Goal: Information Seeking & Learning: Learn about a topic

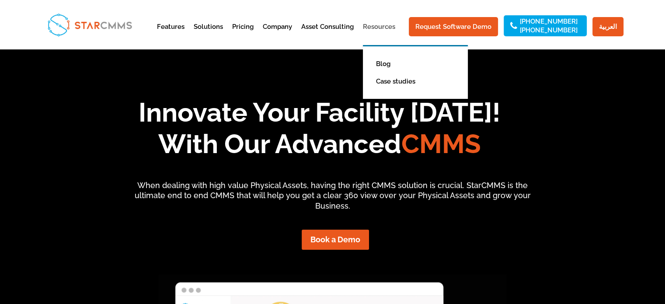
click at [377, 24] on link "Resources" at bounding box center [379, 34] width 32 height 21
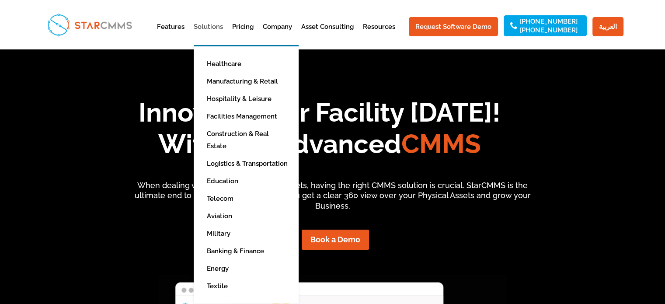
click at [215, 28] on link "Solutions" at bounding box center [208, 34] width 29 height 21
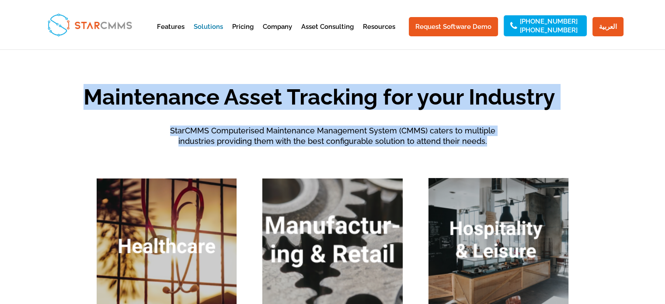
drag, startPoint x: 487, startPoint y: 145, endPoint x: 90, endPoint y: 97, distance: 399.9
copy div "Maintenance Asset Tracking for your Industry StarCMMS Computerised Maintenance …"
click at [90, 97] on span "Maintenance Asset Tracking for your Industry" at bounding box center [318, 97] width 471 height 26
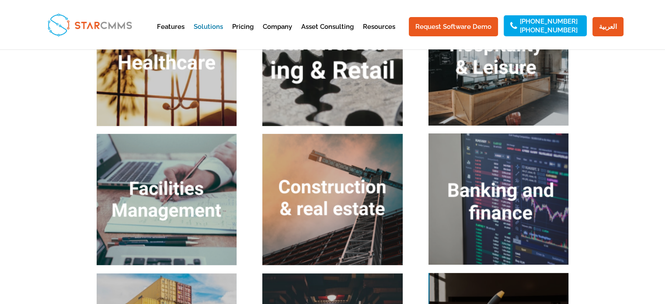
scroll to position [47, 0]
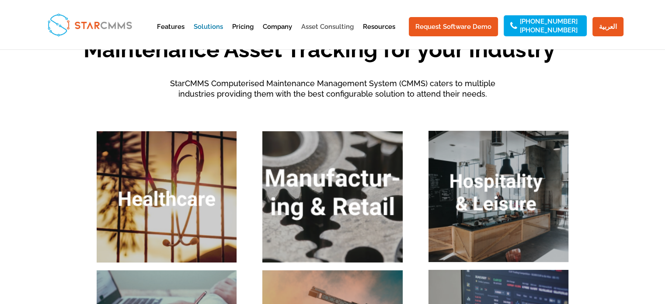
click at [339, 25] on link "Asset Consulting" at bounding box center [327, 34] width 52 height 21
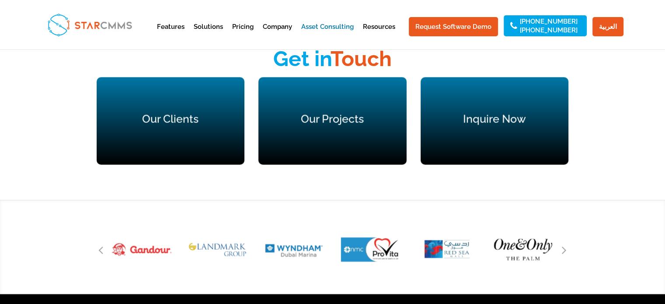
scroll to position [1582, 0]
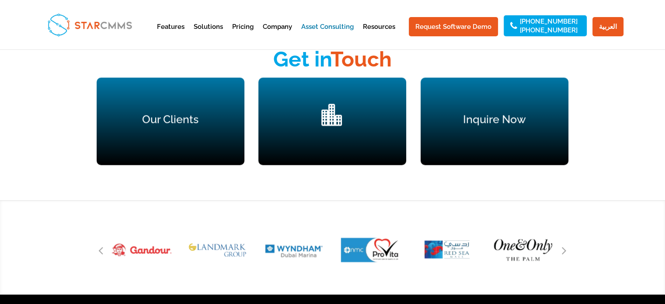
click at [342, 110] on div "" at bounding box center [332, 121] width 113 height 35
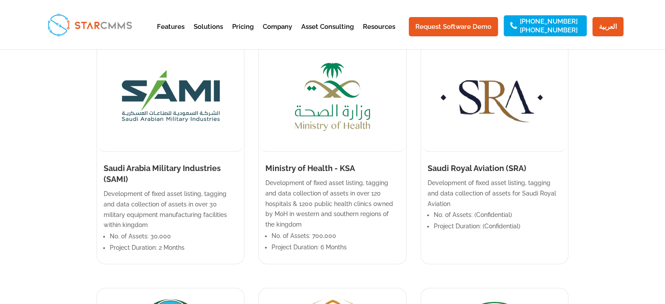
scroll to position [354, 0]
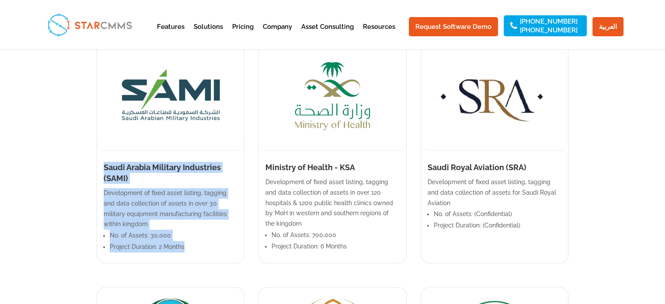
drag, startPoint x: 104, startPoint y: 164, endPoint x: 190, endPoint y: 246, distance: 119.0
click at [190, 246] on div "Saudi Arabia Military Industries (SAMI) Development of fixed asset listing, tag…" at bounding box center [171, 152] width 148 height 222
copy div "Saudi Arabia Military Industries (SAMI) Development of fixed asset listing, tag…"
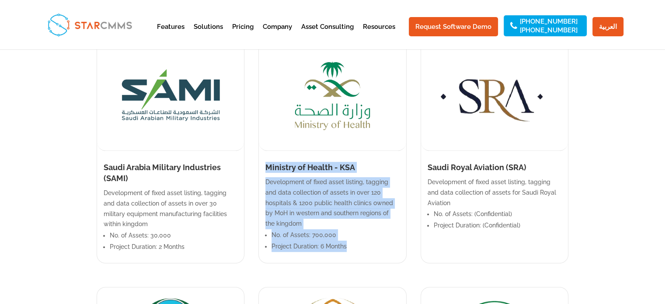
drag, startPoint x: 265, startPoint y: 166, endPoint x: 349, endPoint y: 234, distance: 108.1
click at [349, 234] on div "Ministry of Health - KSA Development of fixed asset listing, tagging and data c…" at bounding box center [332, 152] width 148 height 222
copy div "Ministry of Health - KSA Development of fixed asset listing, tagging and data c…"
click at [332, 204] on p "Development of fixed asset listing, tagging and data collection of assets in ov…" at bounding box center [332, 203] width 134 height 52
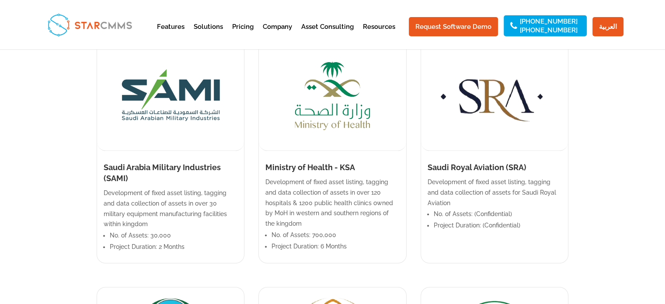
drag, startPoint x: 318, startPoint y: 91, endPoint x: 205, endPoint y: 94, distance: 112.8
click at [205, 94] on img at bounding box center [170, 95] width 147 height 109
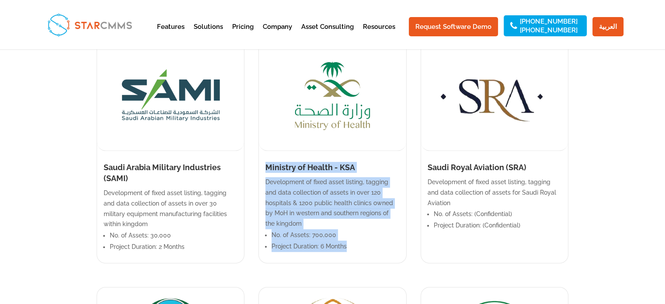
drag, startPoint x: 262, startPoint y: 163, endPoint x: 367, endPoint y: 238, distance: 129.1
click at [367, 238] on div "Ministry of Health - KSA Development of fixed asset listing, tagging and data c…" at bounding box center [332, 152] width 148 height 222
copy div "Ministry of Health - KSA Development of fixed asset listing, tagging and data c…"
click at [332, 208] on p "Development of fixed asset listing, tagging and data collection of assets in ov…" at bounding box center [332, 203] width 134 height 52
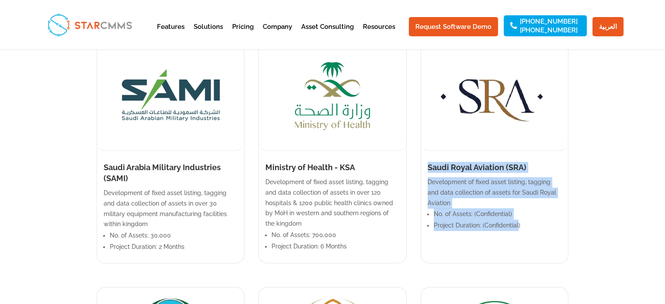
drag, startPoint x: 425, startPoint y: 164, endPoint x: 518, endPoint y: 223, distance: 110.4
click at [518, 223] on div "Saudi Royal Aviation (SRA) Development of fixed asset listing, tagging and data…" at bounding box center [494, 152] width 148 height 222
copy div "Saudi Royal Aviation (SRA) Development of fixed asset listing, tagging and data…"
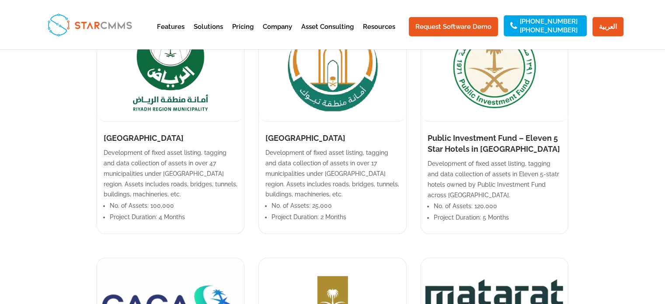
scroll to position [631, 0]
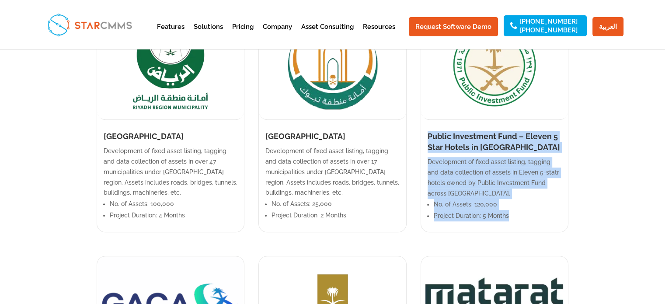
drag, startPoint x: 427, startPoint y: 134, endPoint x: 510, endPoint y: 216, distance: 117.1
click at [510, 216] on div "Public Investment Fund – Eleven 5 Star Hotels in KSA Development of fixed asset…" at bounding box center [494, 121] width 148 height 222
copy div "Public Investment Fund – Eleven 5 Star Hotels in KSA Development of fixed asset…"
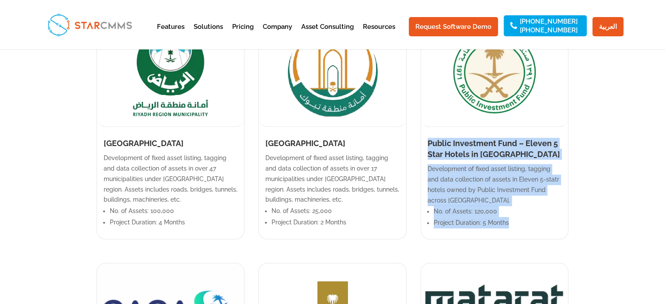
scroll to position [624, 0]
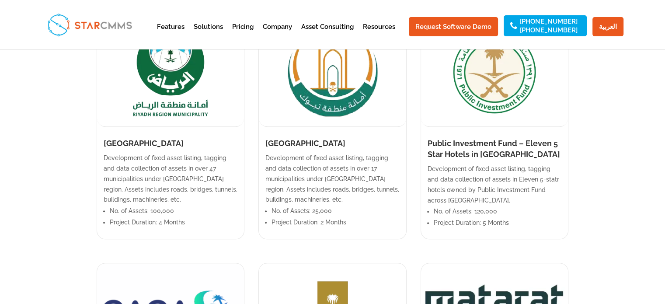
click at [360, 167] on p "Development of fixed asset listing, tagging and data collection of assets in ov…" at bounding box center [332, 179] width 134 height 52
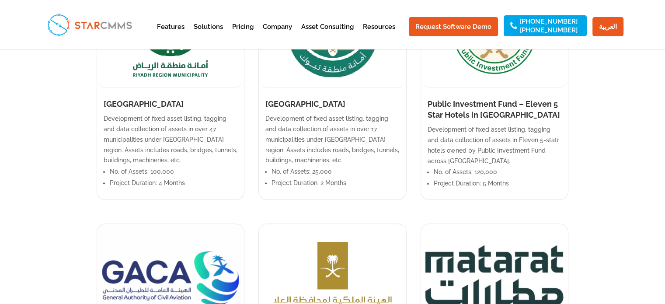
scroll to position [650, 0]
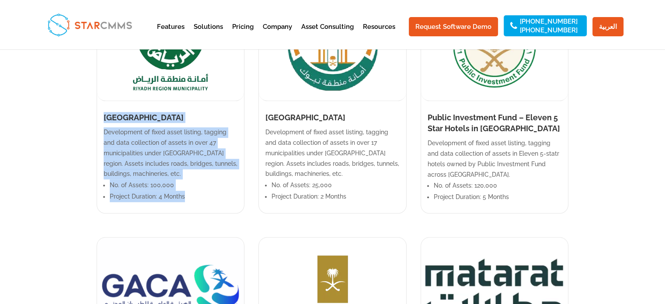
drag, startPoint x: 101, startPoint y: 114, endPoint x: 210, endPoint y: 194, distance: 134.7
click at [210, 194] on div "Riyadh Municipality Development of fixed asset listing, tagging and data collec…" at bounding box center [171, 102] width 148 height 222
copy div "Riyadh Municipality Development of fixed asset listing, tagging and data collec…"
click at [165, 187] on li "No. of Assets: 100,000" at bounding box center [174, 184] width 128 height 11
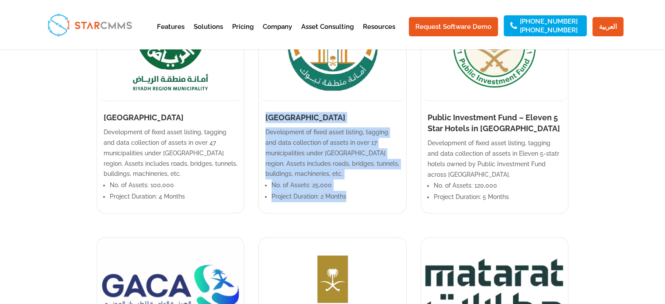
drag, startPoint x: 265, startPoint y: 114, endPoint x: 401, endPoint y: 206, distance: 163.3
click at [401, 206] on div "Tabuk Municipality Development of fixed asset listing, tagging and data collect…" at bounding box center [332, 102] width 148 height 222
copy div "Tabuk Municipality Development of fixed asset listing, tagging and data collect…"
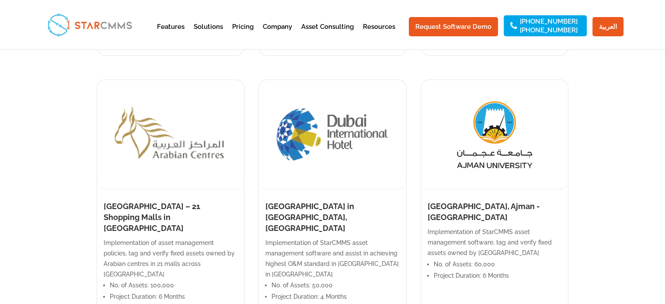
scroll to position [1622, 0]
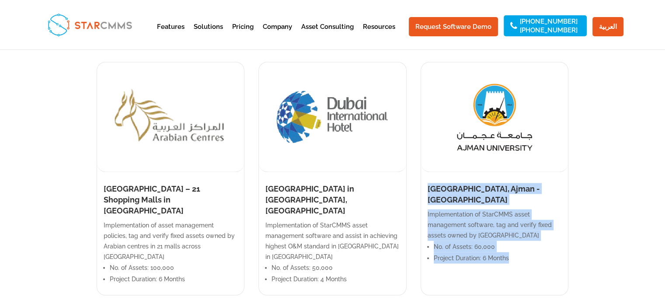
drag, startPoint x: 429, startPoint y: 163, endPoint x: 509, endPoint y: 222, distance: 99.1
click at [509, 222] on div "Ajman University, Ajman - UAE Implementation of StarCMMS asset management softw…" at bounding box center [494, 178] width 148 height 233
copy div "Ajman University, Ajman - UAE Implementation of StarCMMS asset management softw…"
click at [468, 209] on p "Implementation of StarCMMS asset management software, tag and verify fixed asse…" at bounding box center [494, 224] width 134 height 31
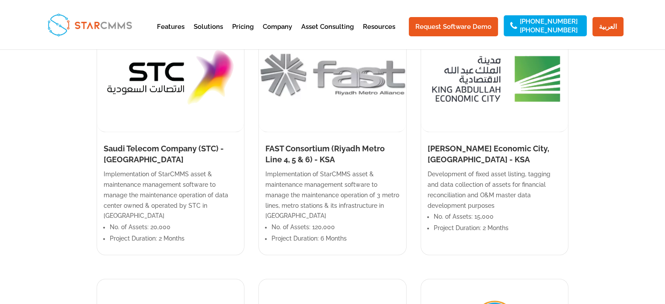
scroll to position [1345, 0]
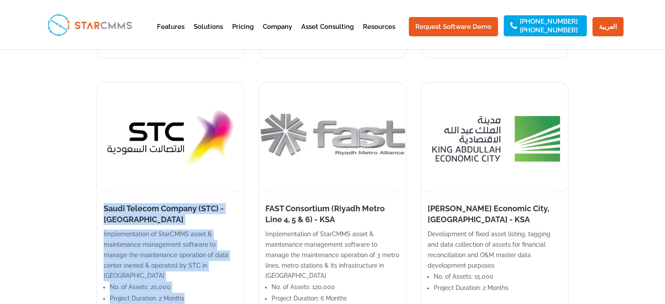
drag, startPoint x: 104, startPoint y: 184, endPoint x: 195, endPoint y: 262, distance: 120.6
click at [195, 262] on div "Saudi Telecom Company (STC) - KSA Implementation of StarCMMS asset & maintenanc…" at bounding box center [171, 198] width 148 height 233
copy div "Saudi Telecom Company (STC) - KSA Implementation of StarCMMS asset & maintenanc…"
